Goal: Transaction & Acquisition: Purchase product/service

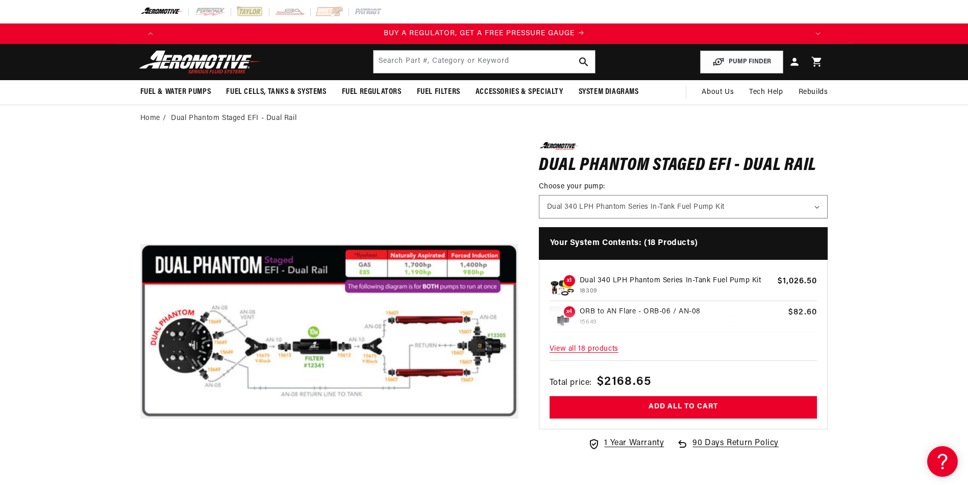
scroll to position [0, 647]
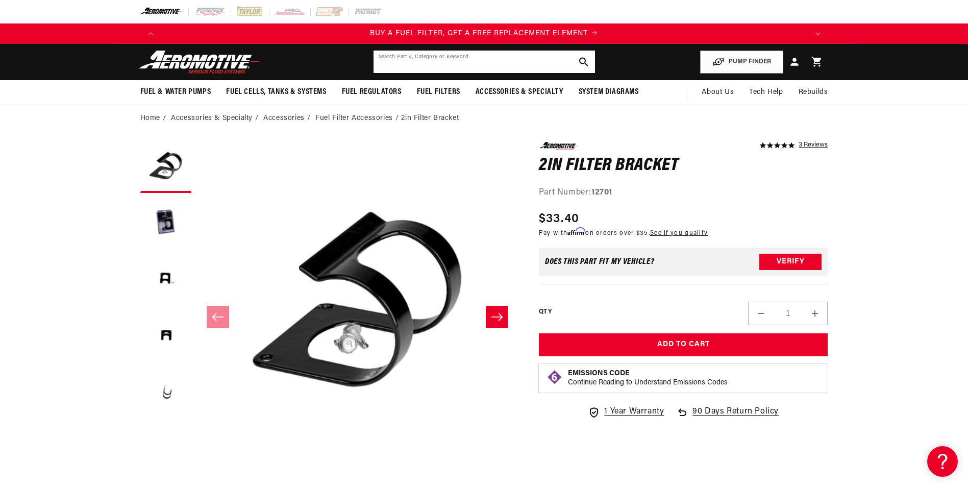
click at [416, 57] on input "text" at bounding box center [483, 61] width 221 height 22
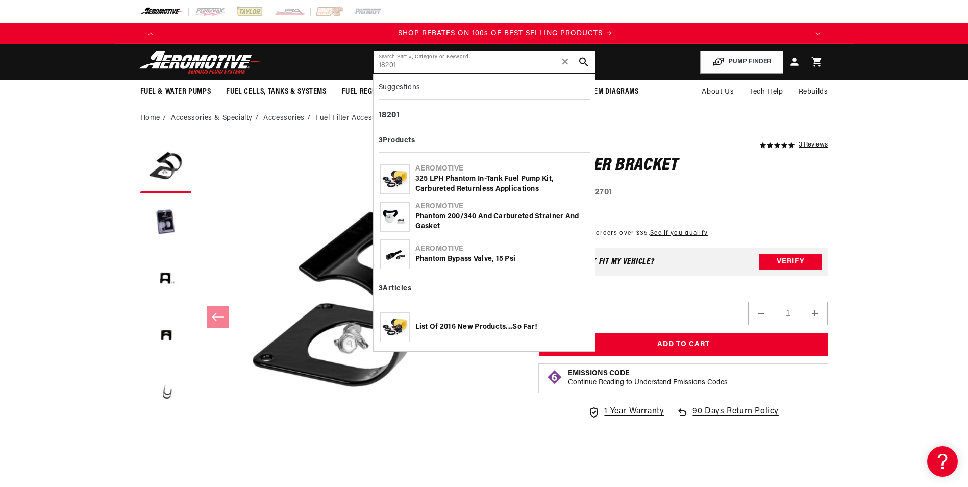
scroll to position [0, 1294]
drag, startPoint x: 407, startPoint y: 68, endPoint x: 319, endPoint y: 68, distance: 87.2
click at [319, 68] on header "Fuel & Water Pumps Back In-Tank In-Line Fuel Pumps" at bounding box center [484, 62] width 739 height 36
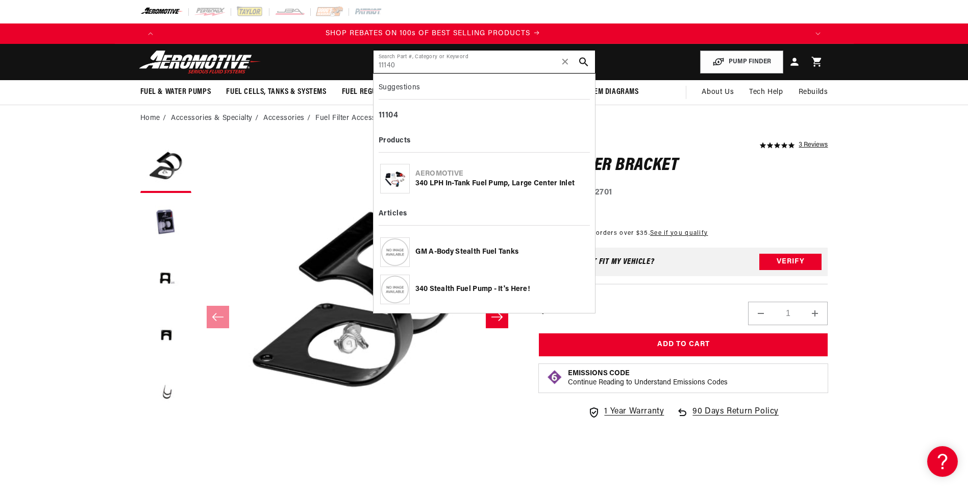
drag, startPoint x: 413, startPoint y: 63, endPoint x: 279, endPoint y: 71, distance: 134.4
click at [279, 71] on header "Fuel & Water Pumps Back In-Tank In-Line Fuel Pumps" at bounding box center [484, 62] width 739 height 36
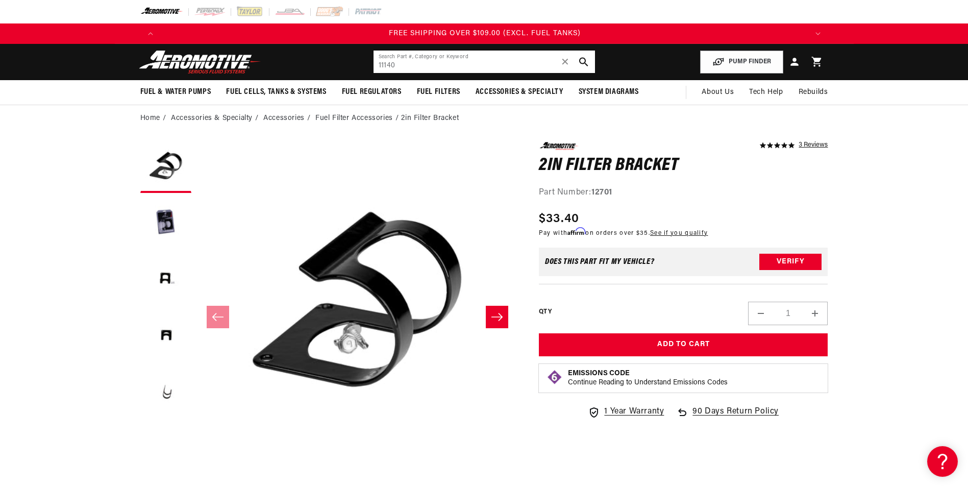
scroll to position [0, 1940]
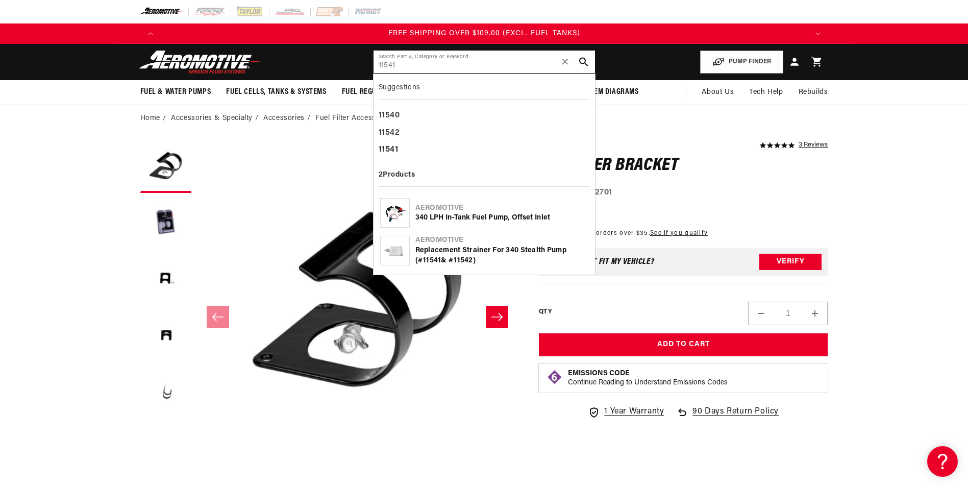
type input "11541"
click at [566, 61] on span "✕" at bounding box center [565, 62] width 9 height 16
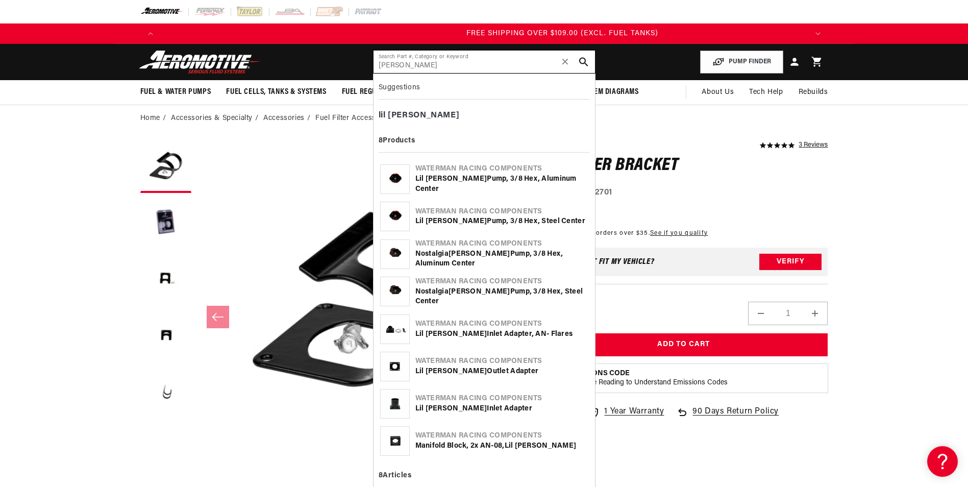
scroll to position [0, 1940]
type input "lil bertha"
click at [511, 220] on div "Lil Bertha Pump, 3/8 Hex, Steel Center" at bounding box center [501, 221] width 173 height 10
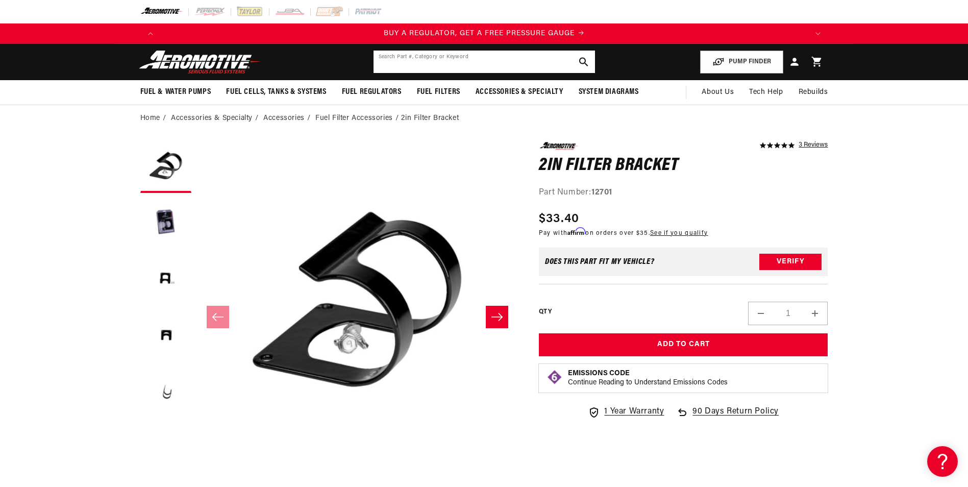
click at [481, 67] on input "text" at bounding box center [483, 61] width 221 height 22
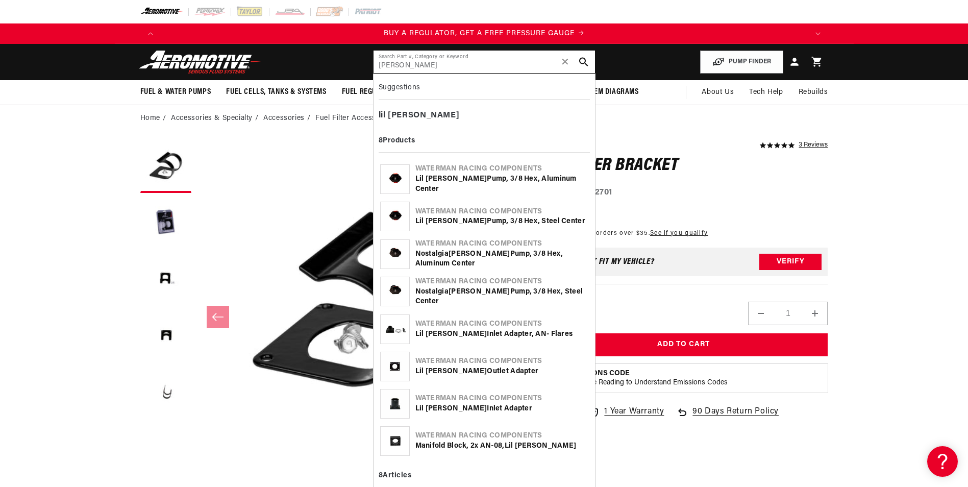
type input "[PERSON_NAME]"
click at [492, 183] on div "Lil Bertha Pump, 3/8 Hex, Aluminum Center" at bounding box center [501, 184] width 173 height 20
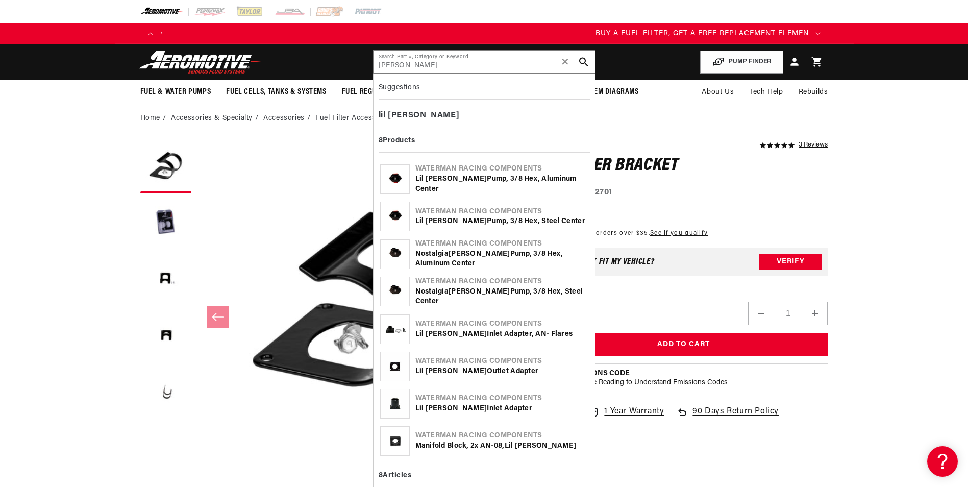
scroll to position [0, 586]
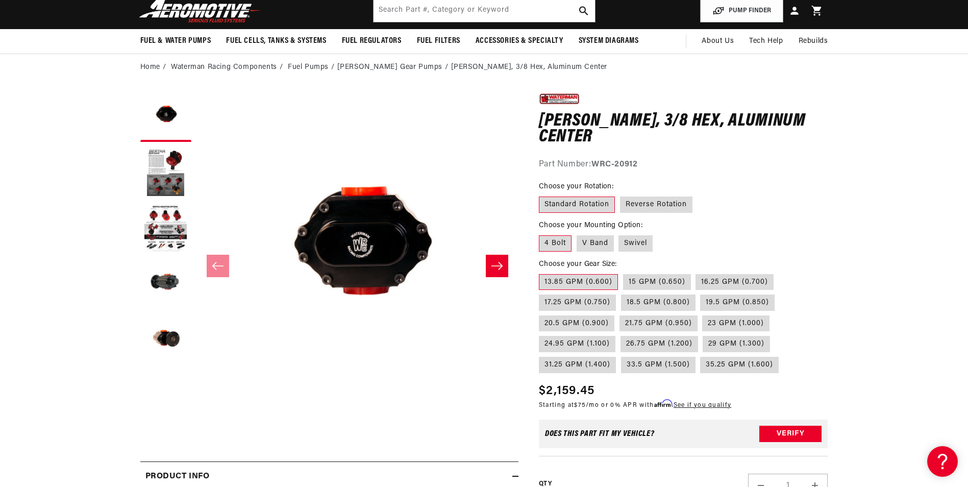
scroll to position [0, 647]
click at [634, 244] on label "Swivel" at bounding box center [635, 243] width 34 height 16
click at [619, 234] on input "Swivel" at bounding box center [619, 233] width 1 height 1
radio input "true"
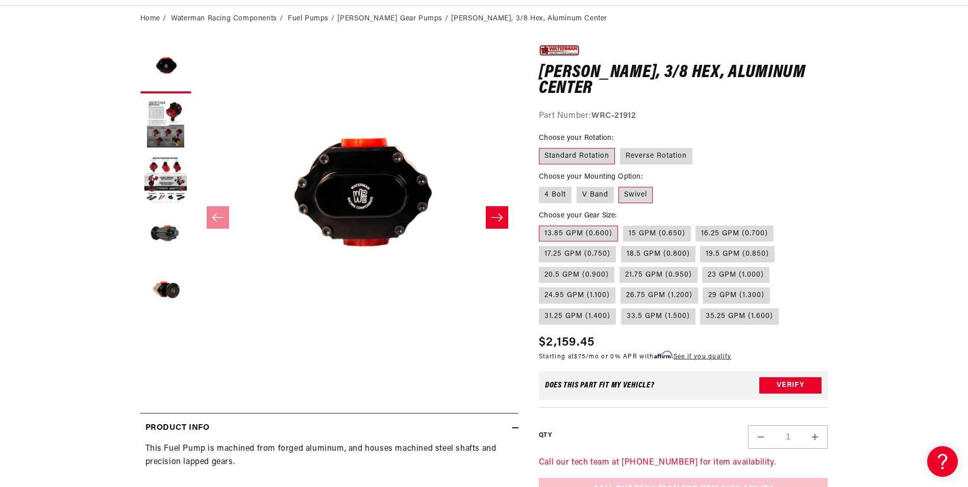
scroll to position [102, 0]
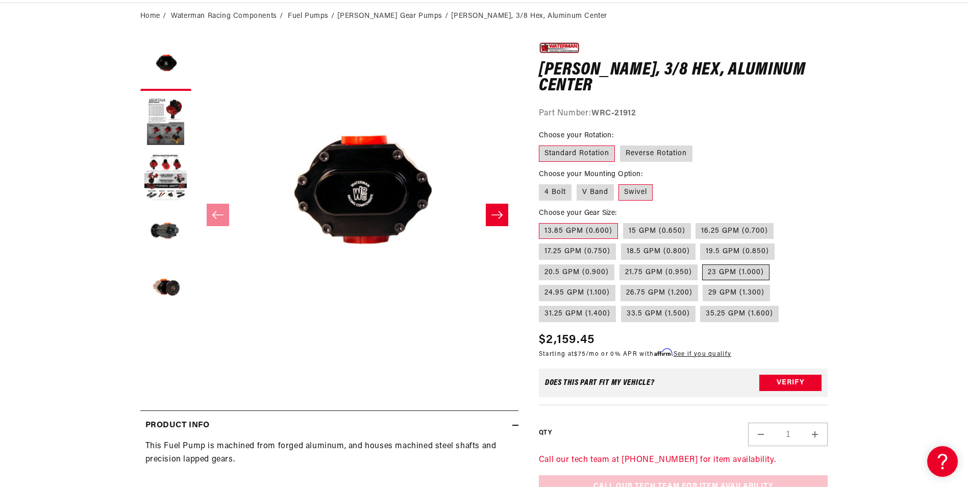
click at [723, 272] on label "23 GPM (1.000)" at bounding box center [735, 272] width 67 height 16
click at [703, 263] on input "23 GPM (1.000)" at bounding box center [702, 262] width 1 height 1
radio input "true"
click at [659, 160] on label "Reverse Rotation" at bounding box center [656, 153] width 72 height 16
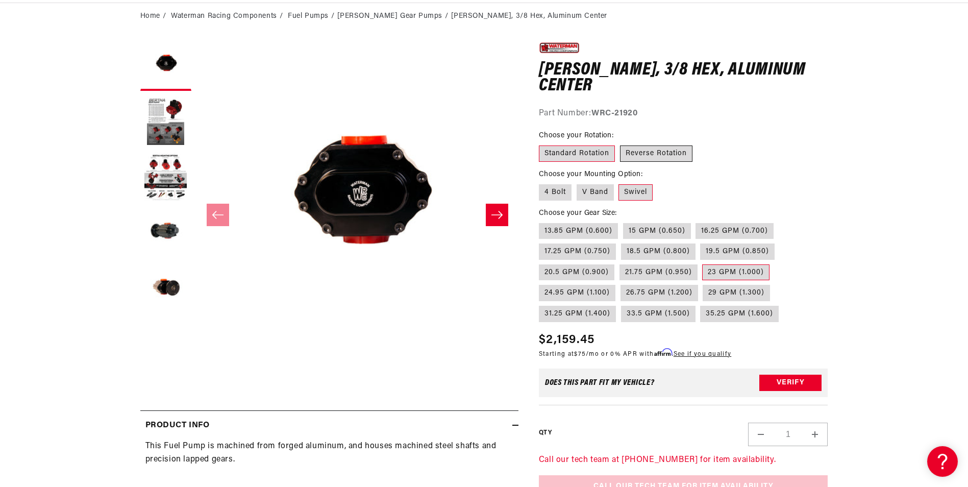
click at [620, 144] on input "Reverse Rotation" at bounding box center [620, 143] width 1 height 1
radio input "true"
click at [594, 152] on label "Standard Rotation" at bounding box center [577, 153] width 76 height 16
click at [542, 144] on input "Standard Rotation" at bounding box center [541, 143] width 1 height 1
radio input "true"
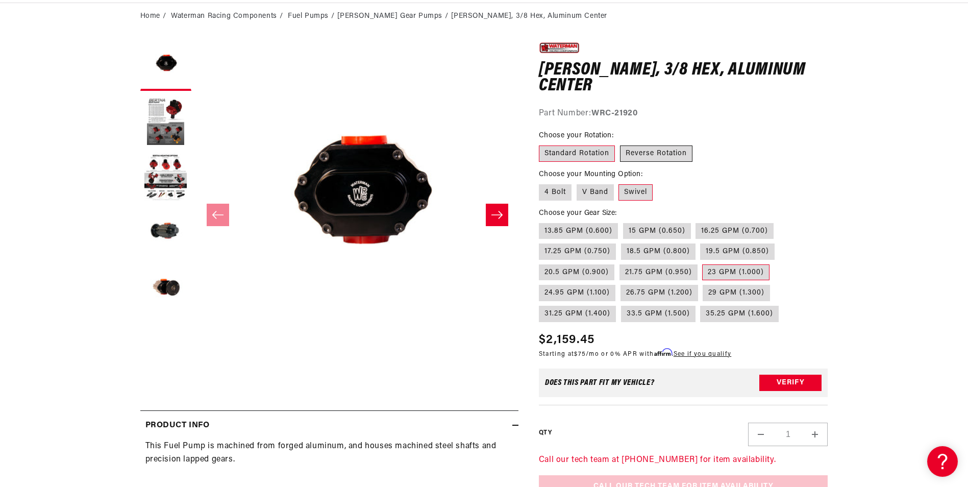
click at [639, 149] on label "Reverse Rotation" at bounding box center [656, 153] width 72 height 16
click at [620, 144] on input "Reverse Rotation" at bounding box center [620, 143] width 1 height 1
radio input "true"
click at [553, 153] on label "Standard Rotation" at bounding box center [577, 153] width 76 height 16
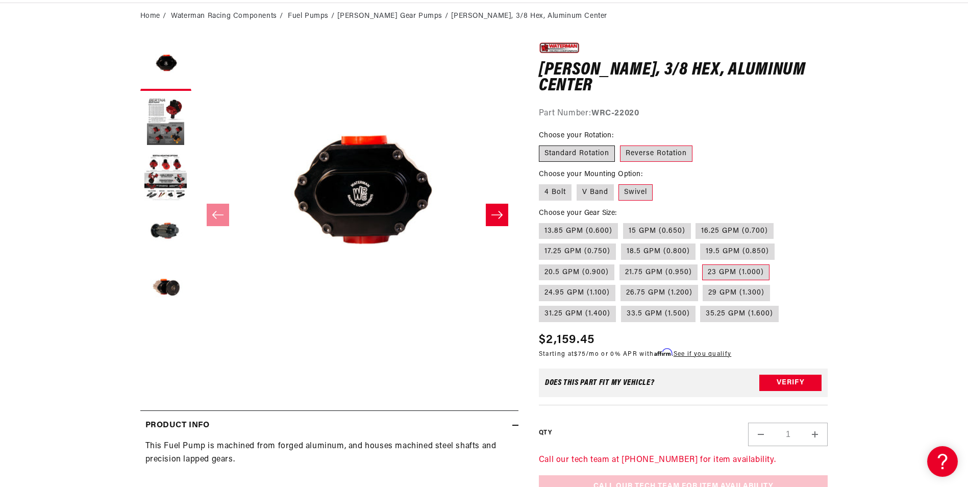
click at [542, 144] on input "Standard Rotation" at bounding box center [541, 143] width 1 height 1
radio input "true"
